Goal: Check status: Check status

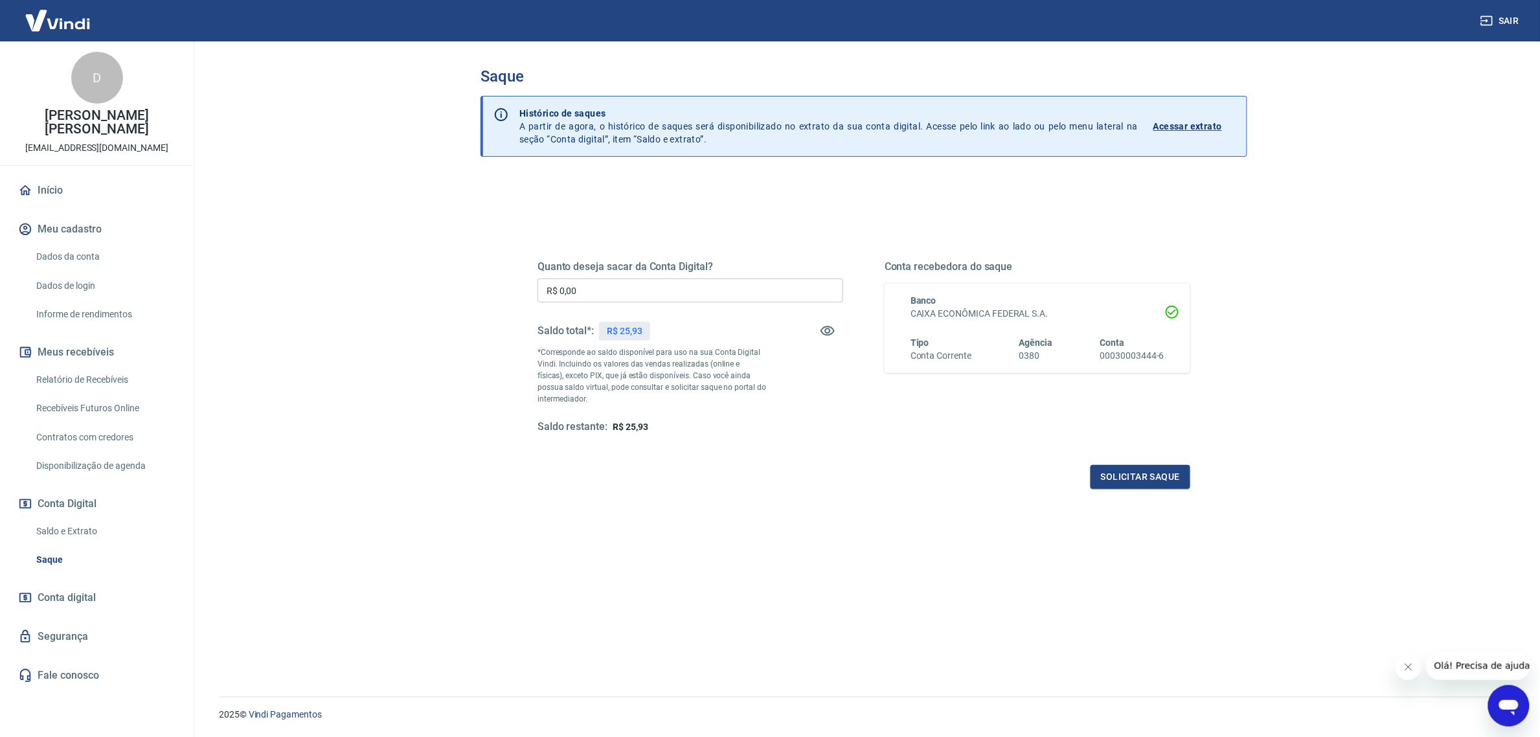
click at [629, 340] on div "R$ 25,93" at bounding box center [624, 331] width 51 height 19
click at [104, 367] on link "Relatório de Recebíveis" at bounding box center [104, 380] width 147 height 27
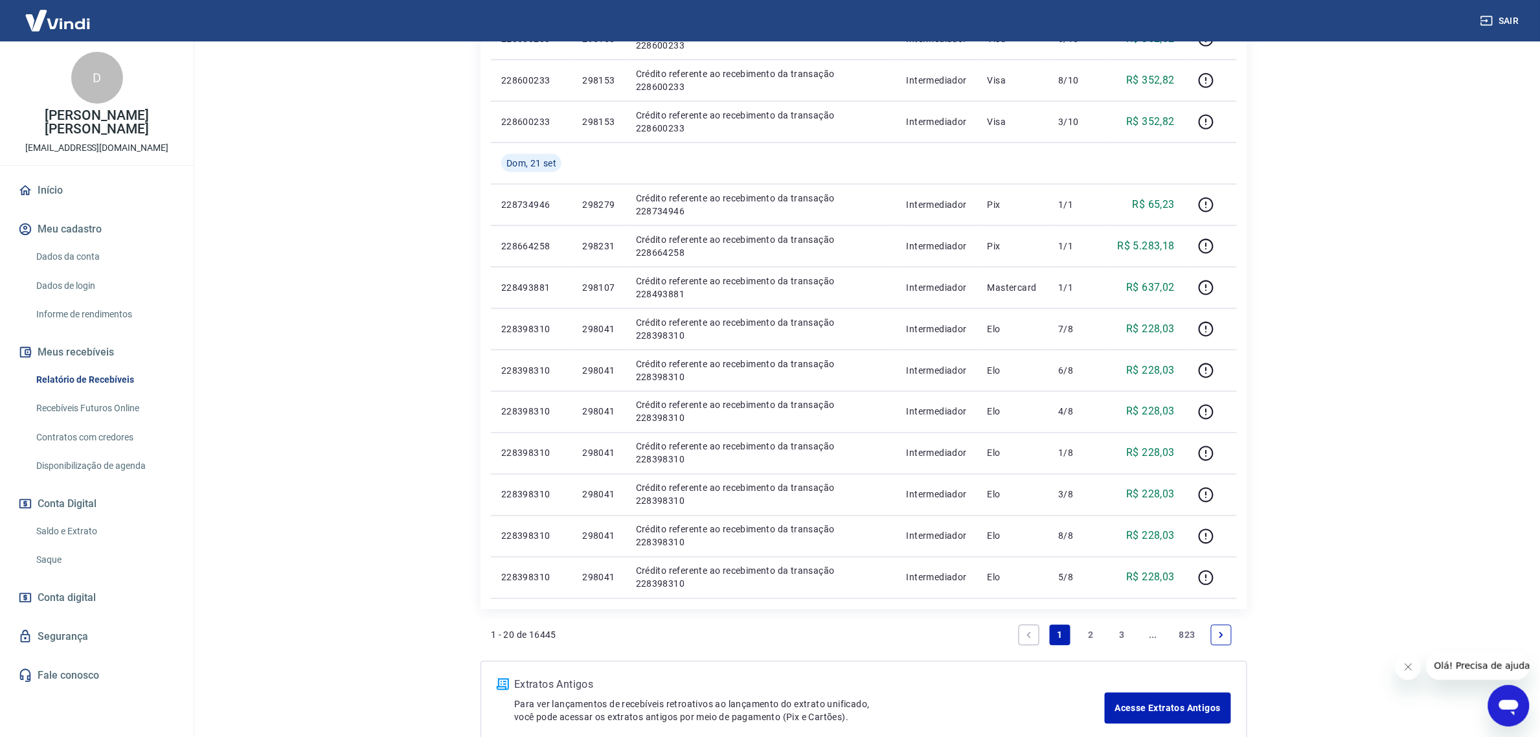
scroll to position [716, 0]
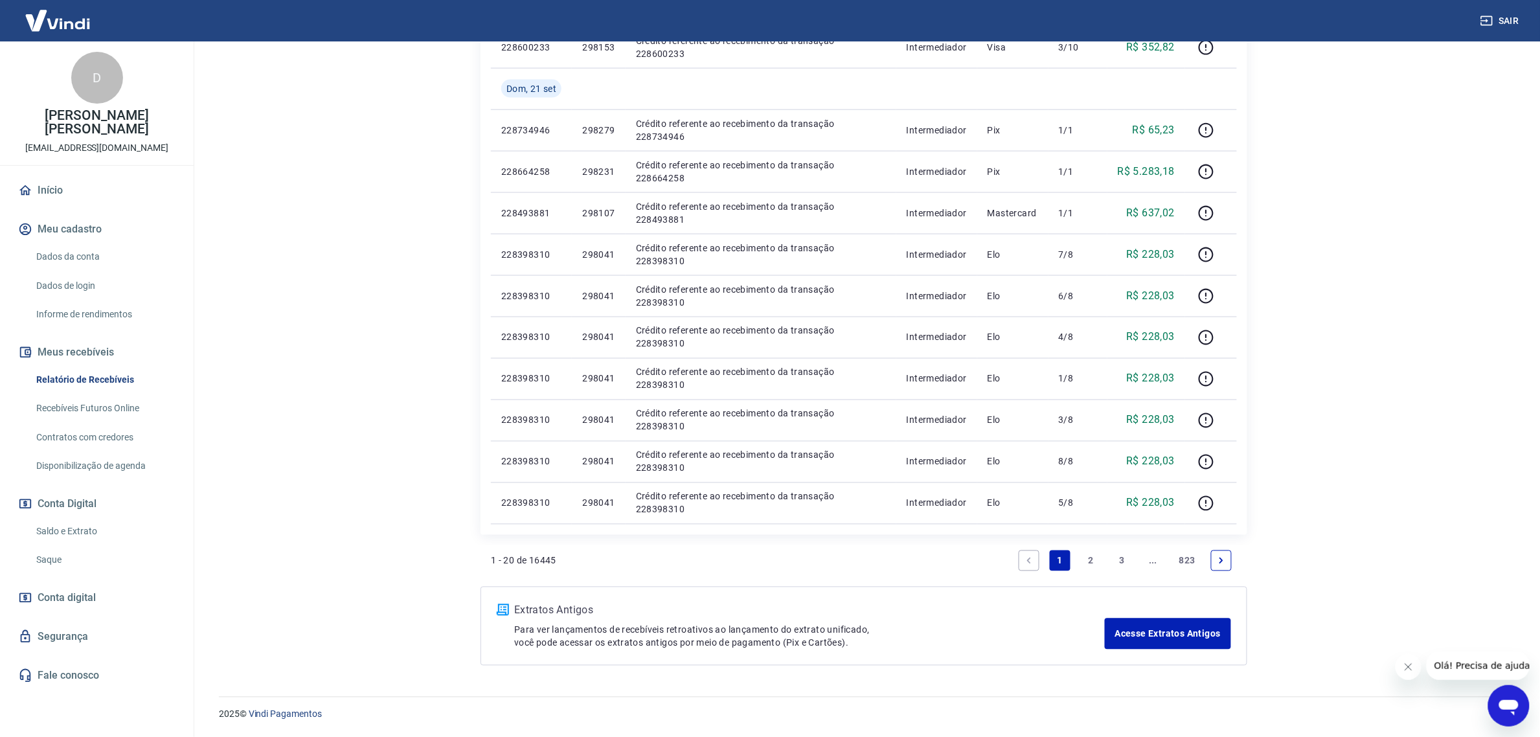
click at [1095, 565] on link "2" at bounding box center [1091, 560] width 21 height 21
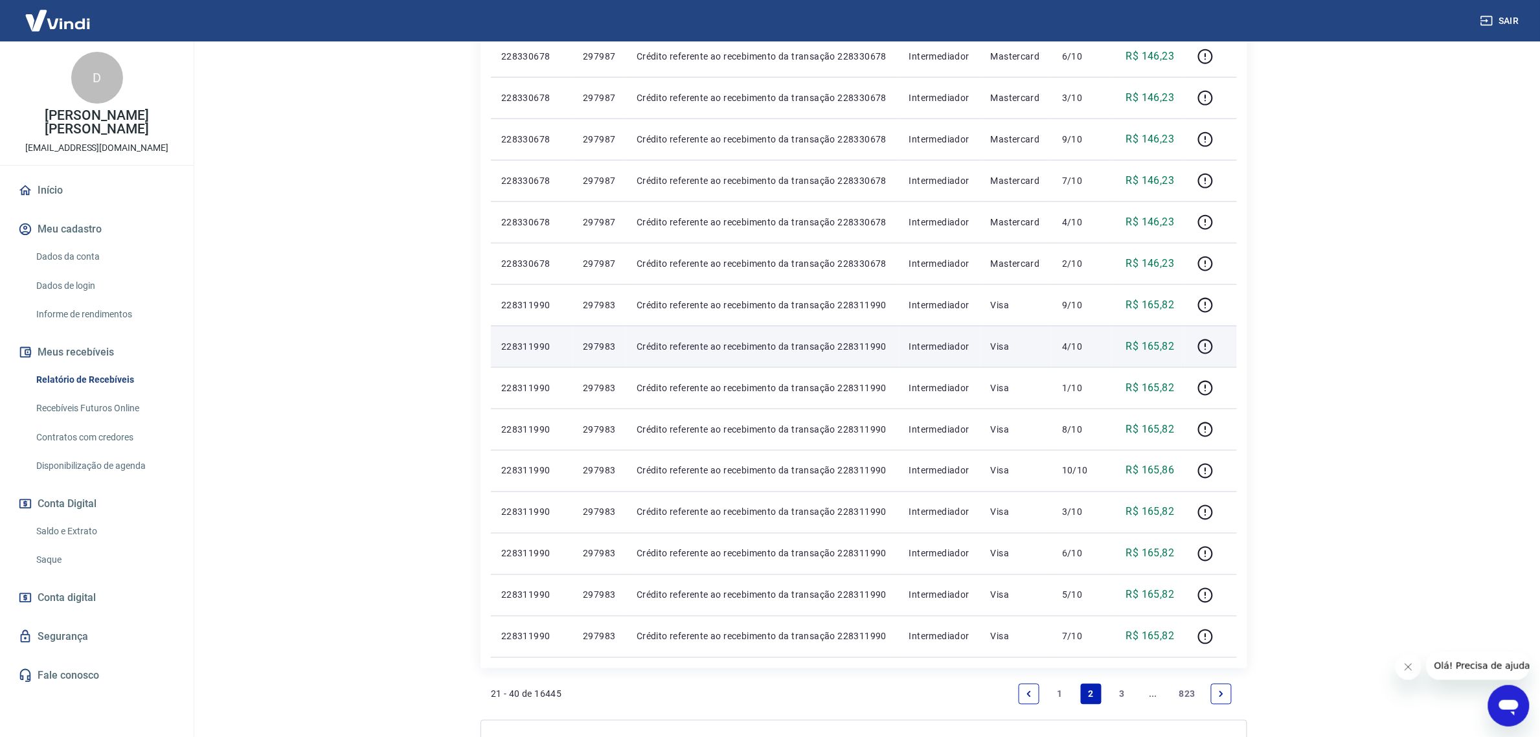
scroll to position [716, 0]
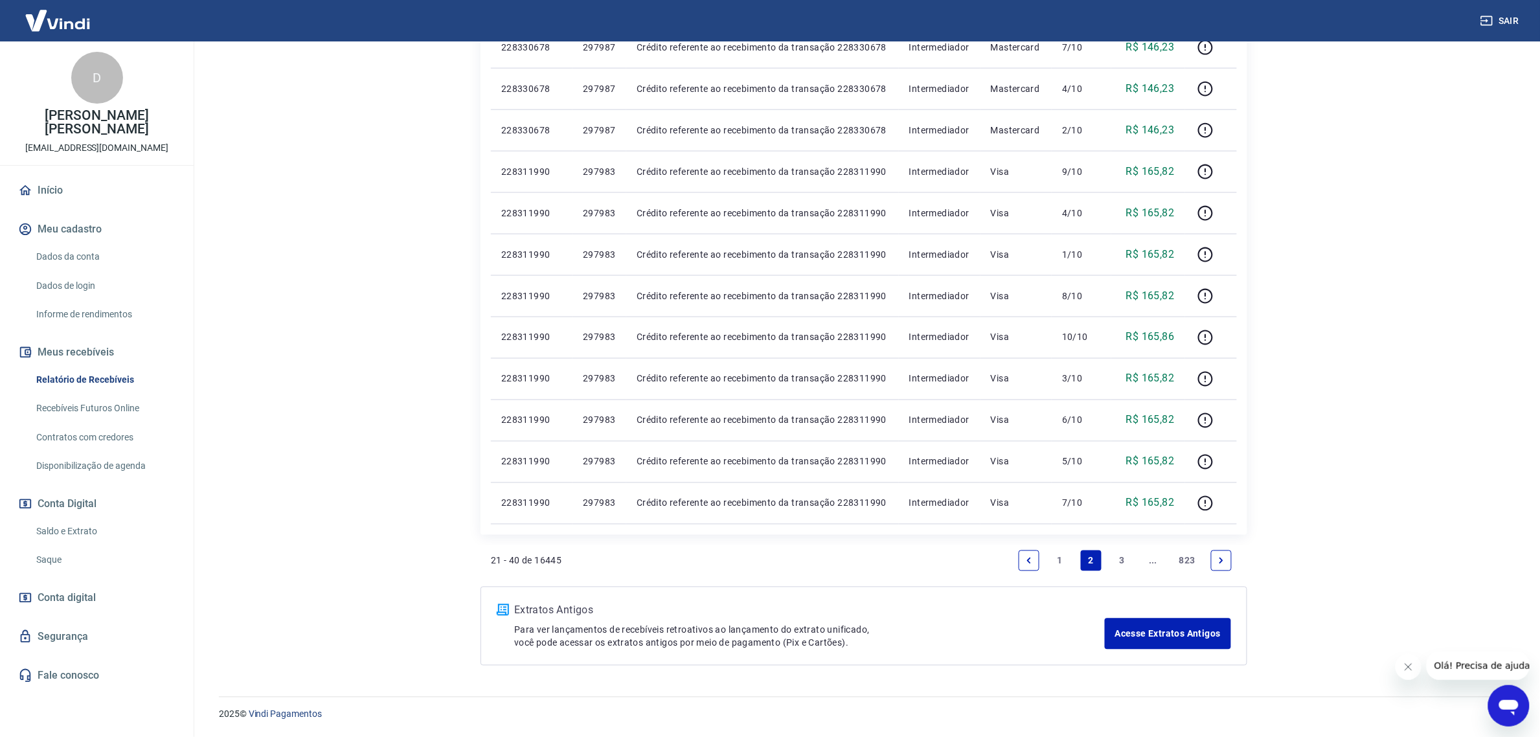
click at [1128, 570] on link "3" at bounding box center [1122, 560] width 21 height 21
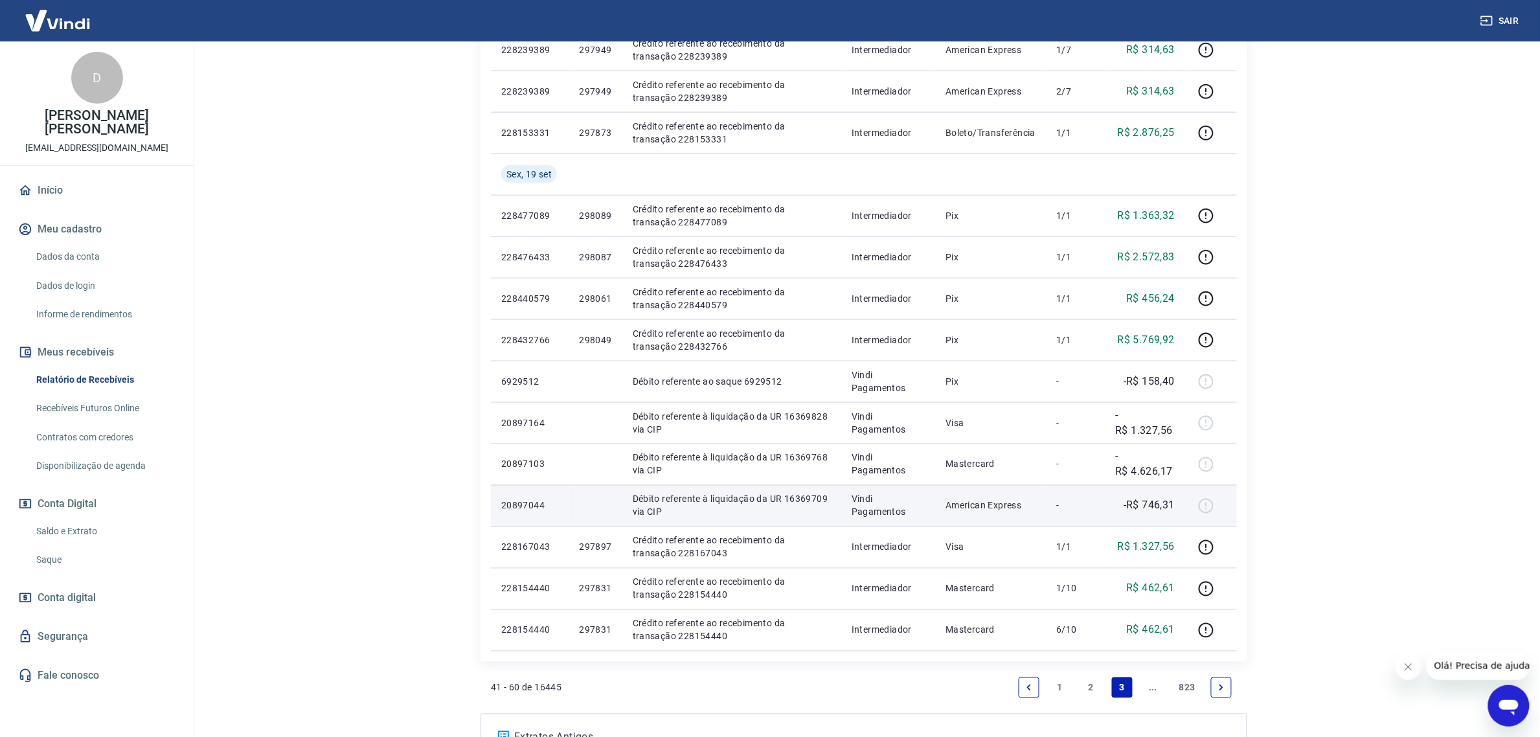
scroll to position [716, 0]
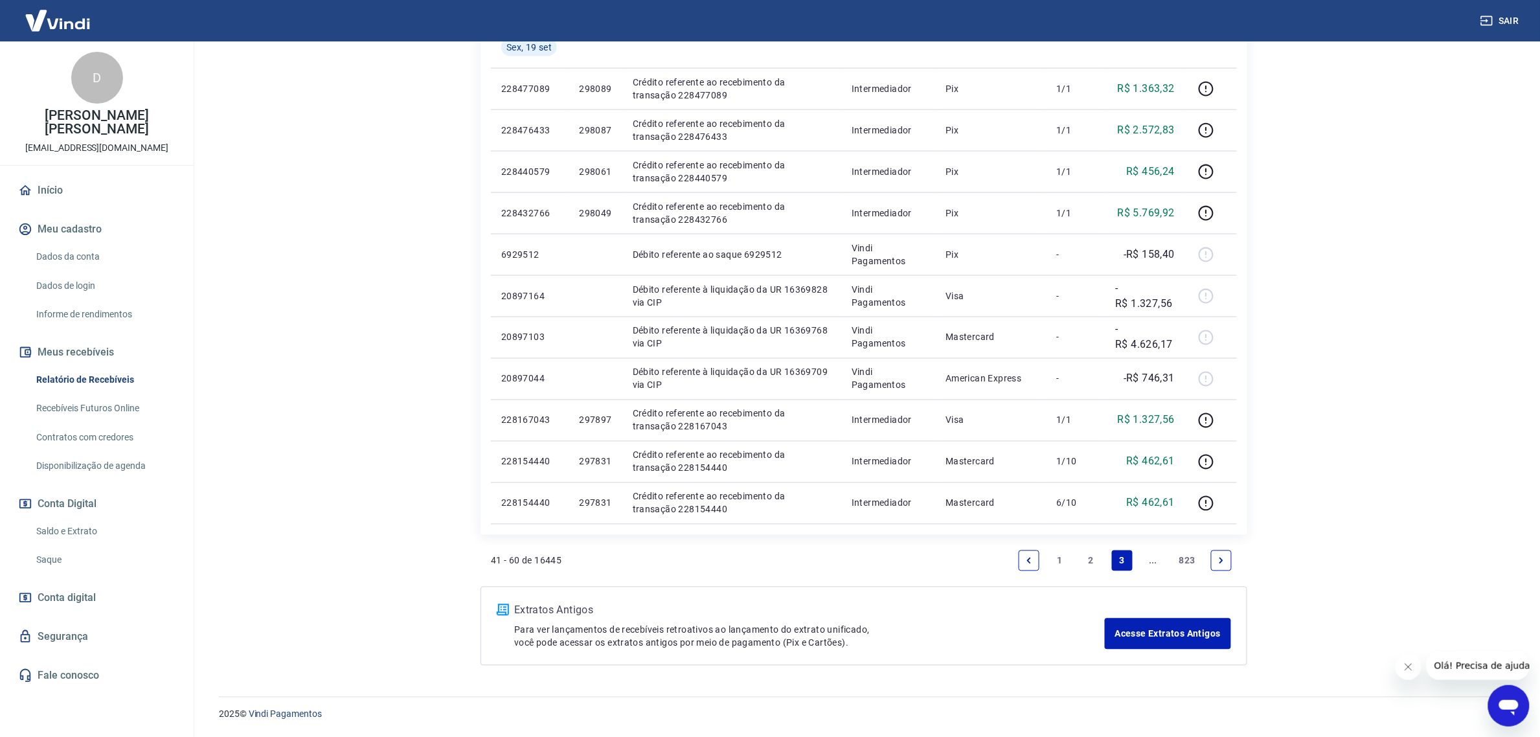
drag, startPoint x: 1089, startPoint y: 562, endPoint x: 1046, endPoint y: 697, distance: 141.3
click at [1089, 562] on link "2" at bounding box center [1091, 560] width 21 height 21
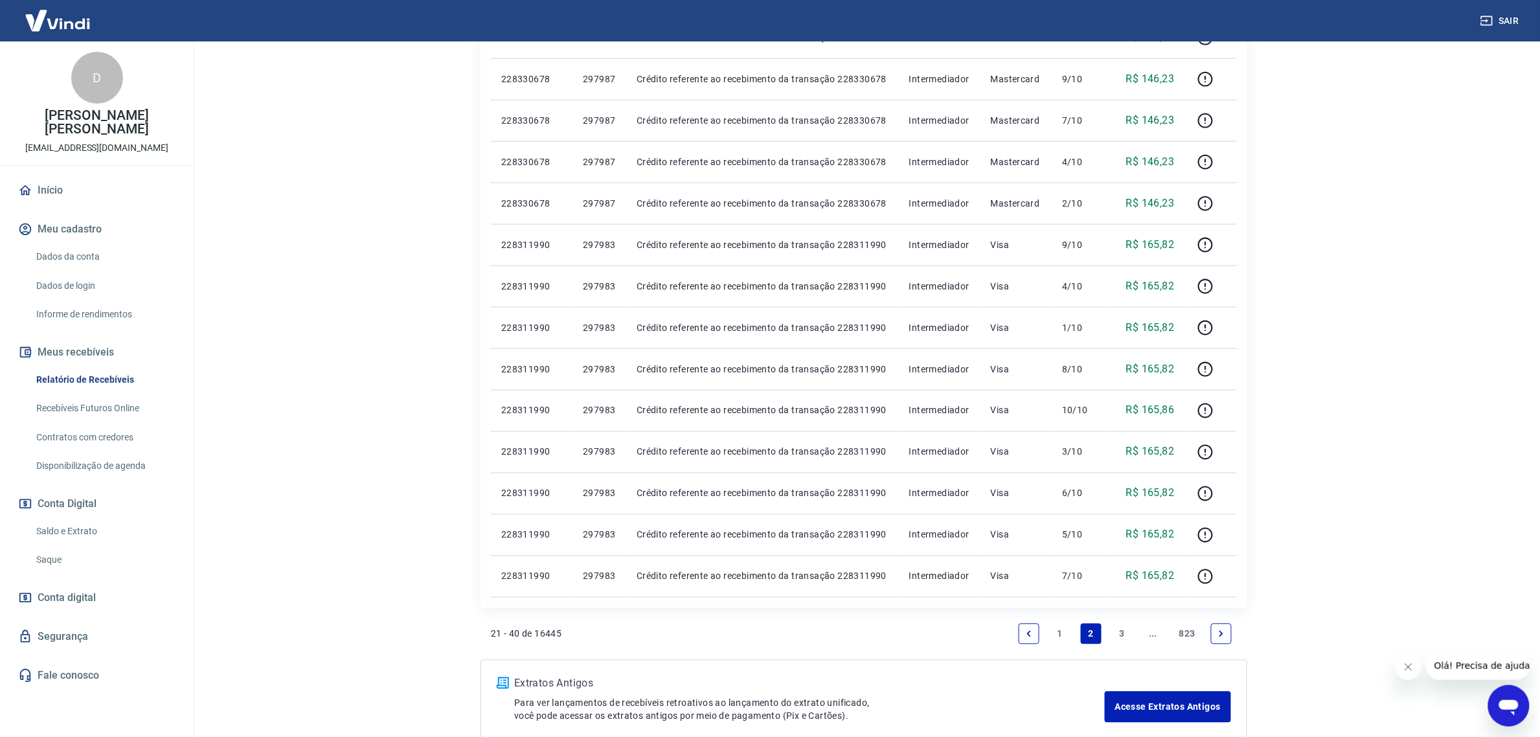
scroll to position [716, 0]
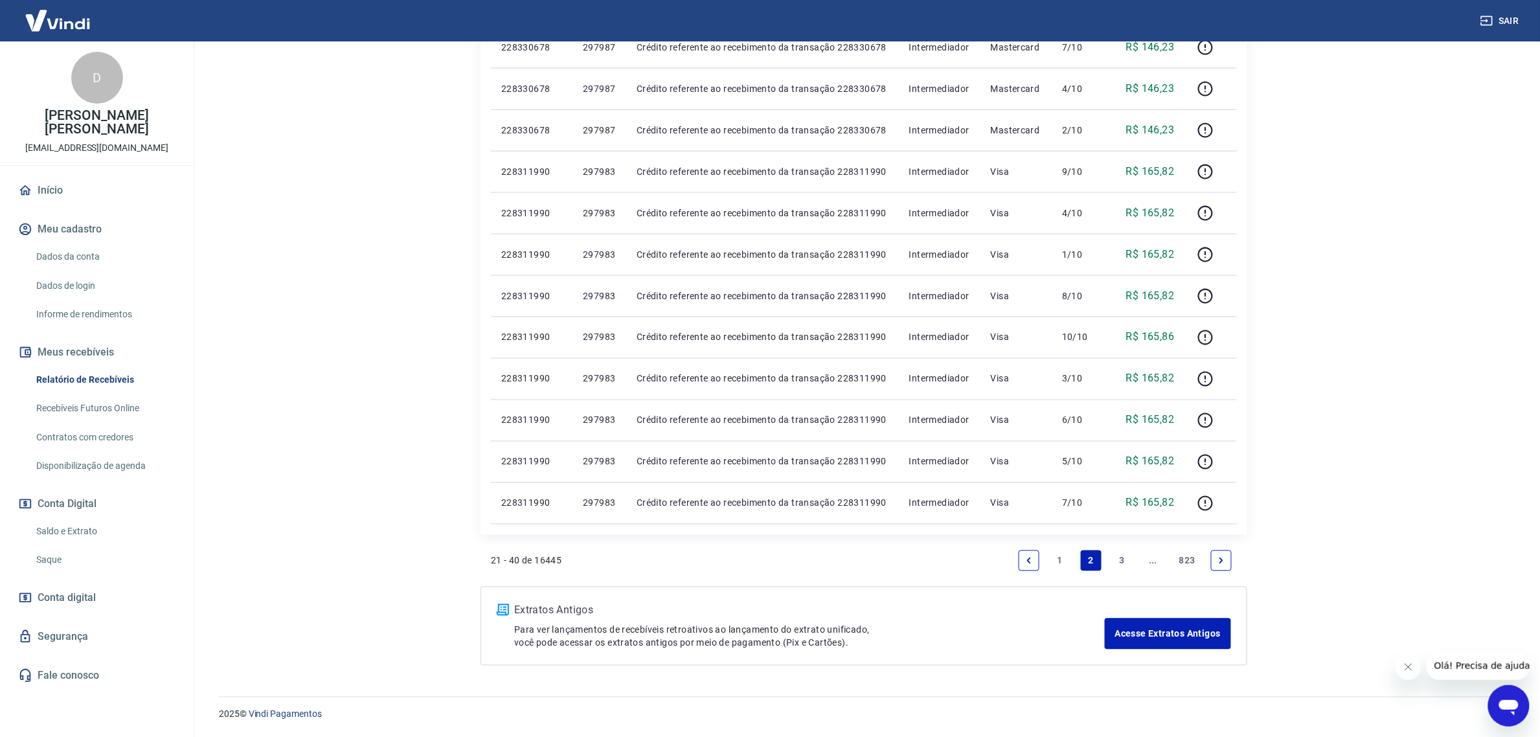
click at [1054, 561] on link "1" at bounding box center [1060, 560] width 21 height 21
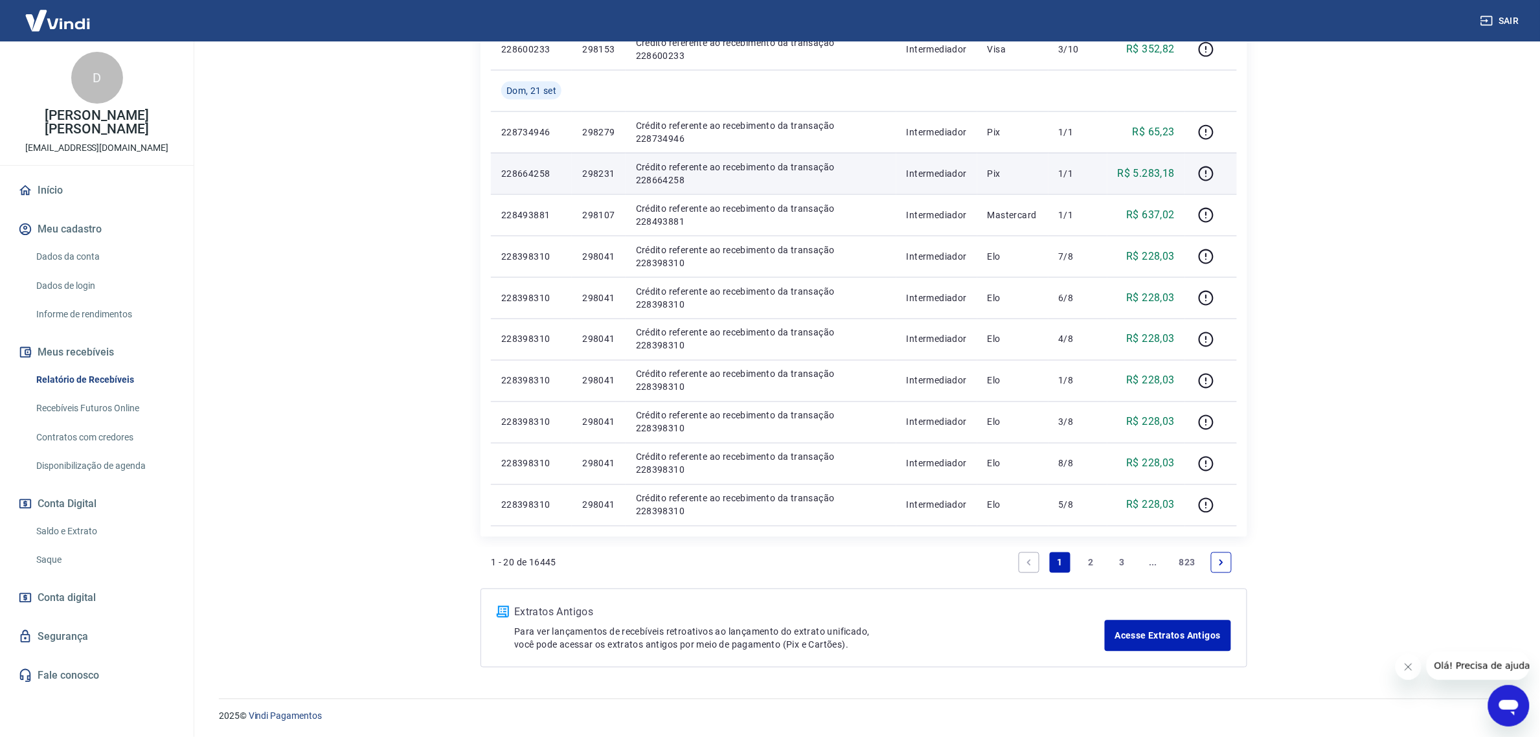
scroll to position [716, 0]
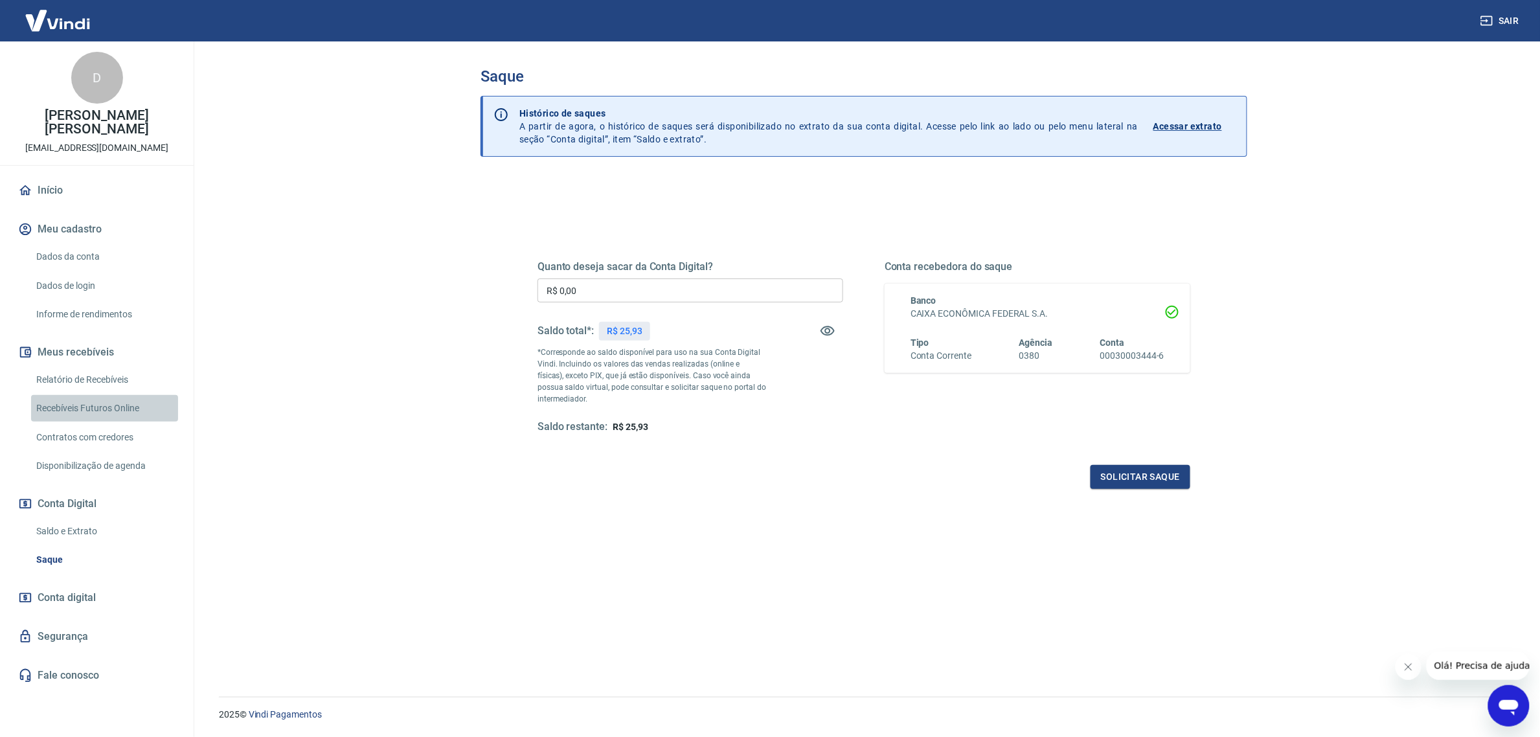
click at [76, 395] on link "Recebíveis Futuros Online" at bounding box center [104, 408] width 147 height 27
